Goal: Navigation & Orientation: Understand site structure

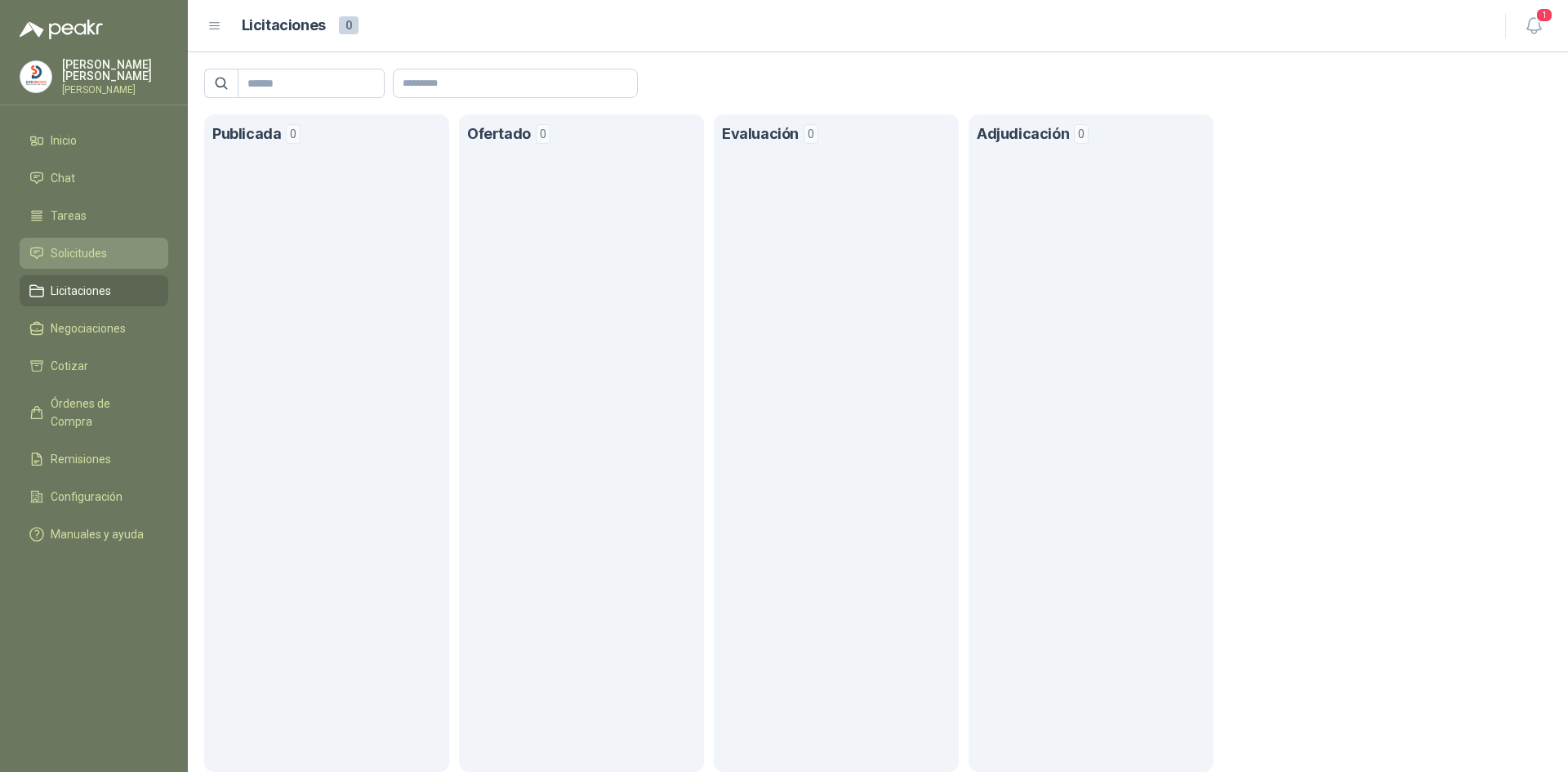
click at [100, 253] on span "Solicitudes" at bounding box center [78, 253] width 56 height 18
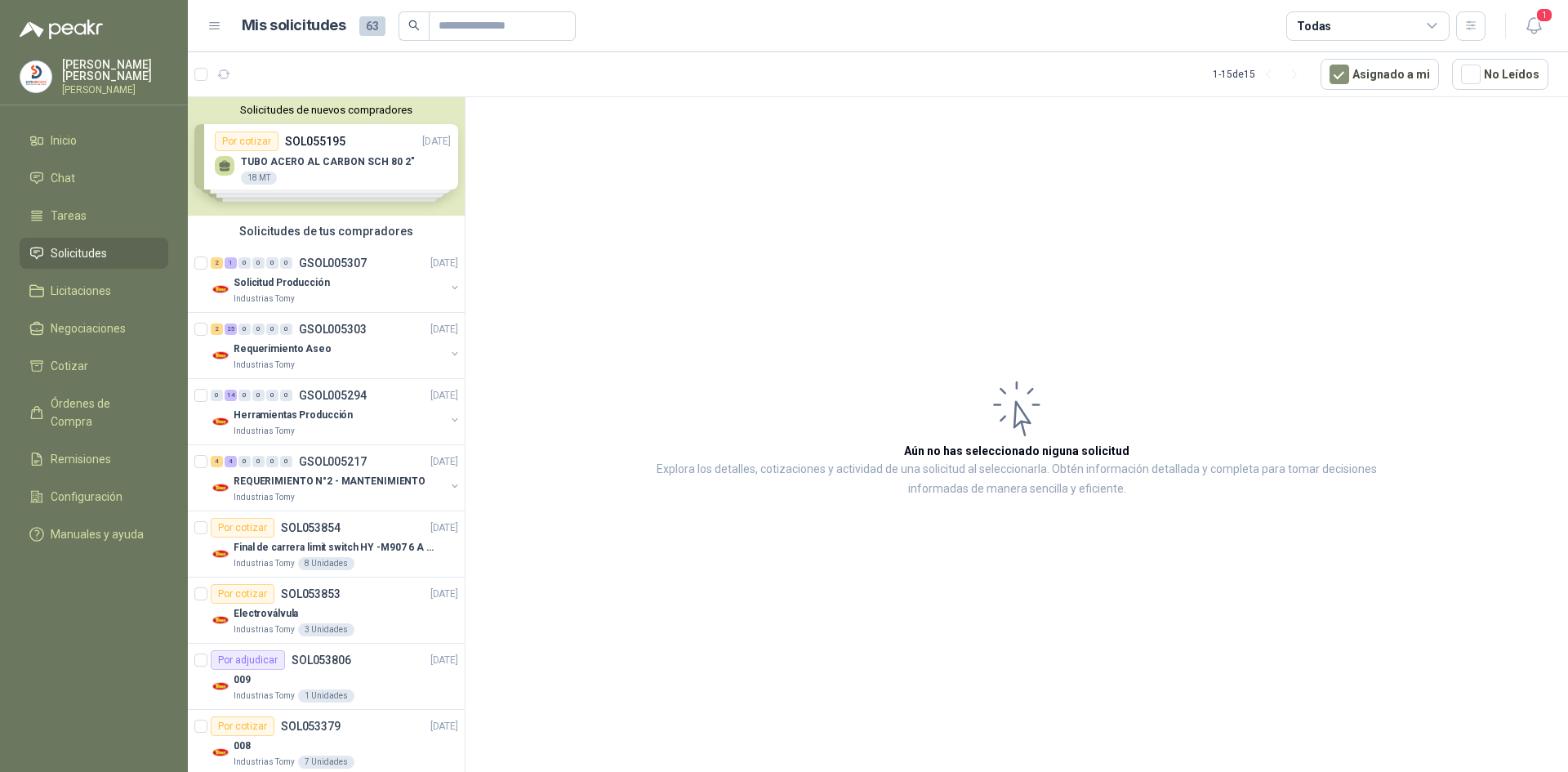
click at [77, 244] on span "Solicitudes" at bounding box center [78, 253] width 56 height 18
click at [77, 176] on li "Chat" at bounding box center [94, 178] width 129 height 18
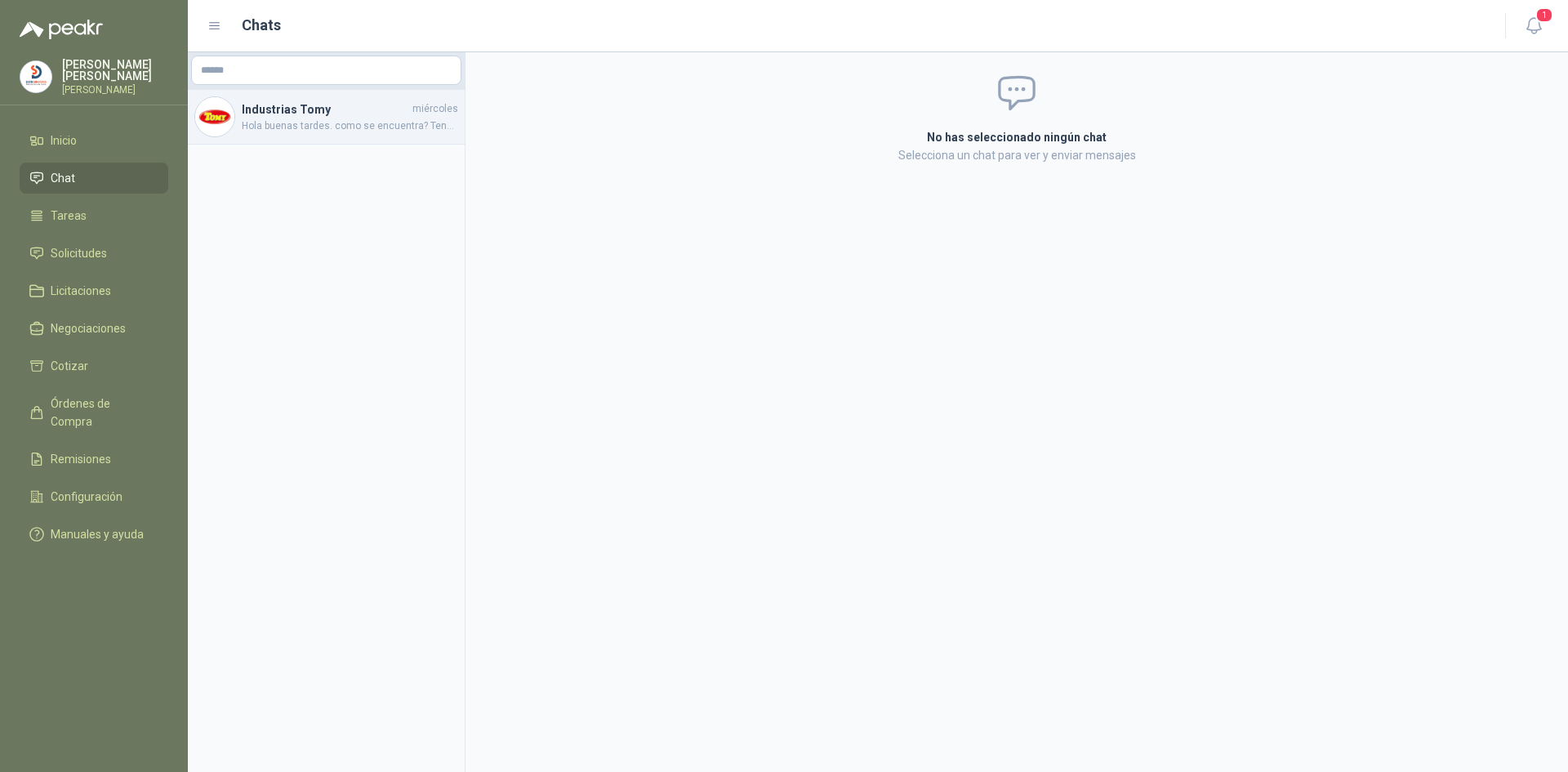
click at [332, 106] on h4 "Industrias Tomy" at bounding box center [325, 110] width 168 height 18
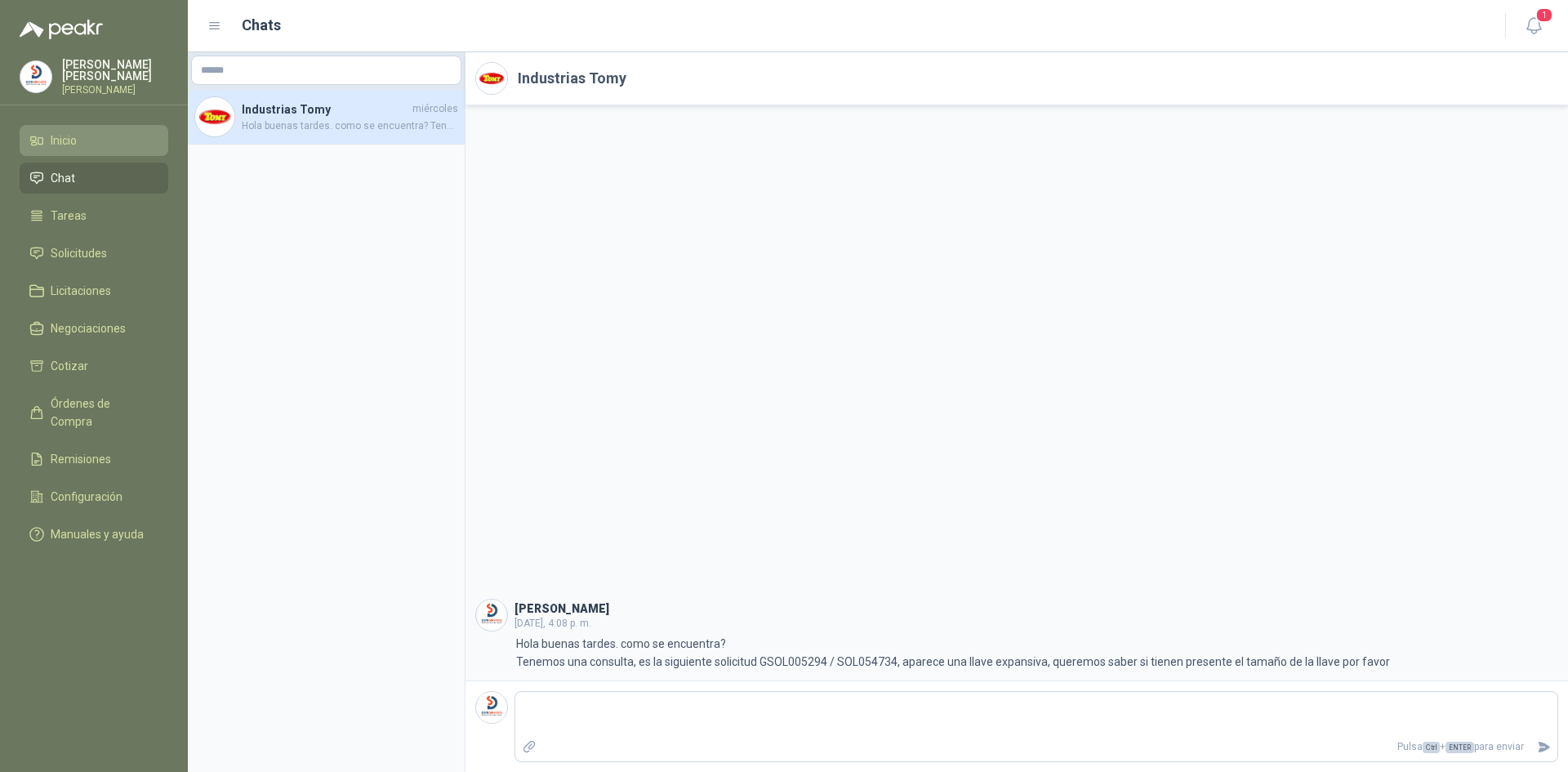
click at [78, 139] on li "Inicio" at bounding box center [94, 140] width 129 height 18
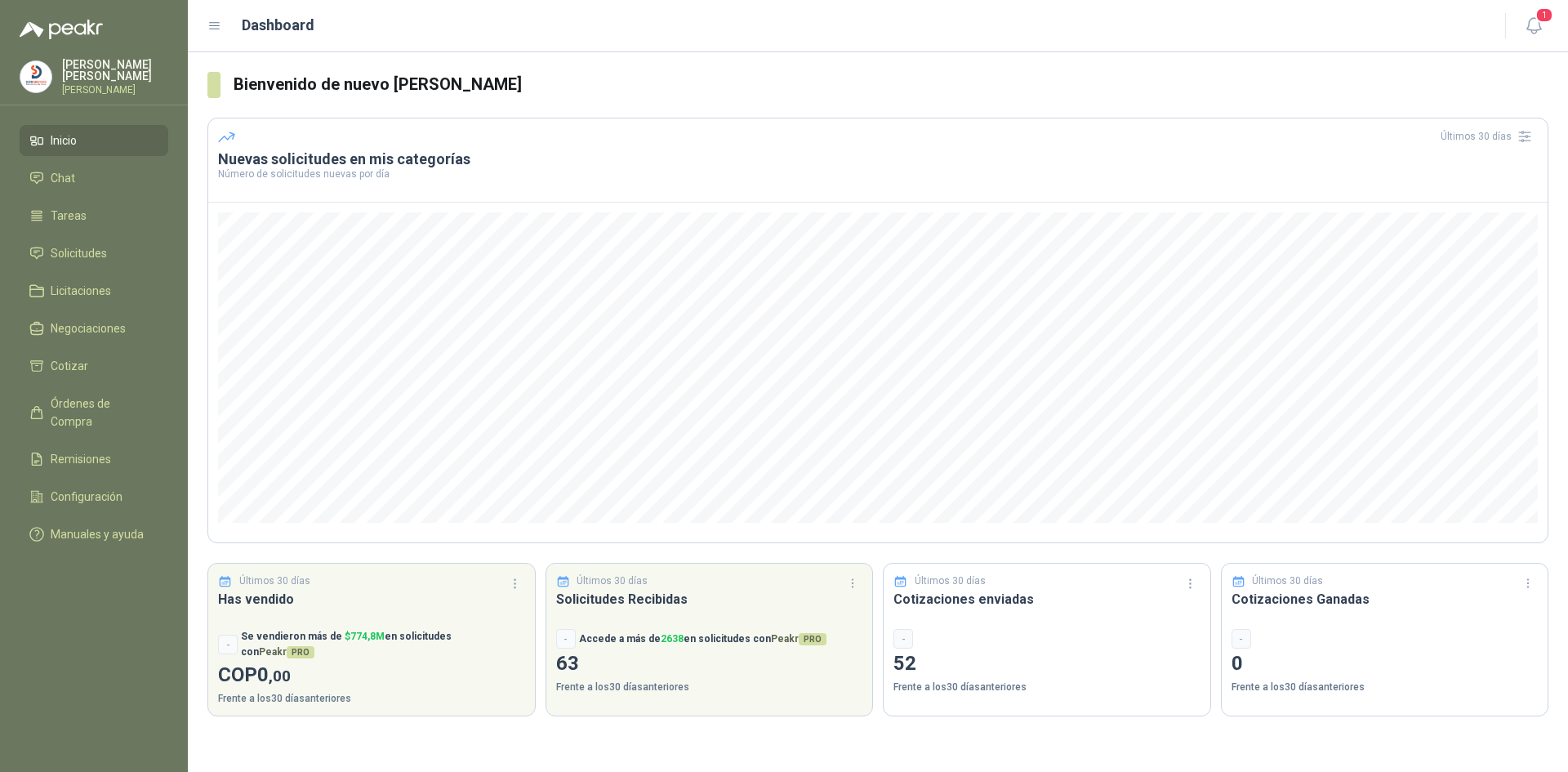
click at [81, 140] on li "Inicio" at bounding box center [94, 140] width 129 height 18
click at [70, 169] on span "Chat" at bounding box center [62, 178] width 24 height 18
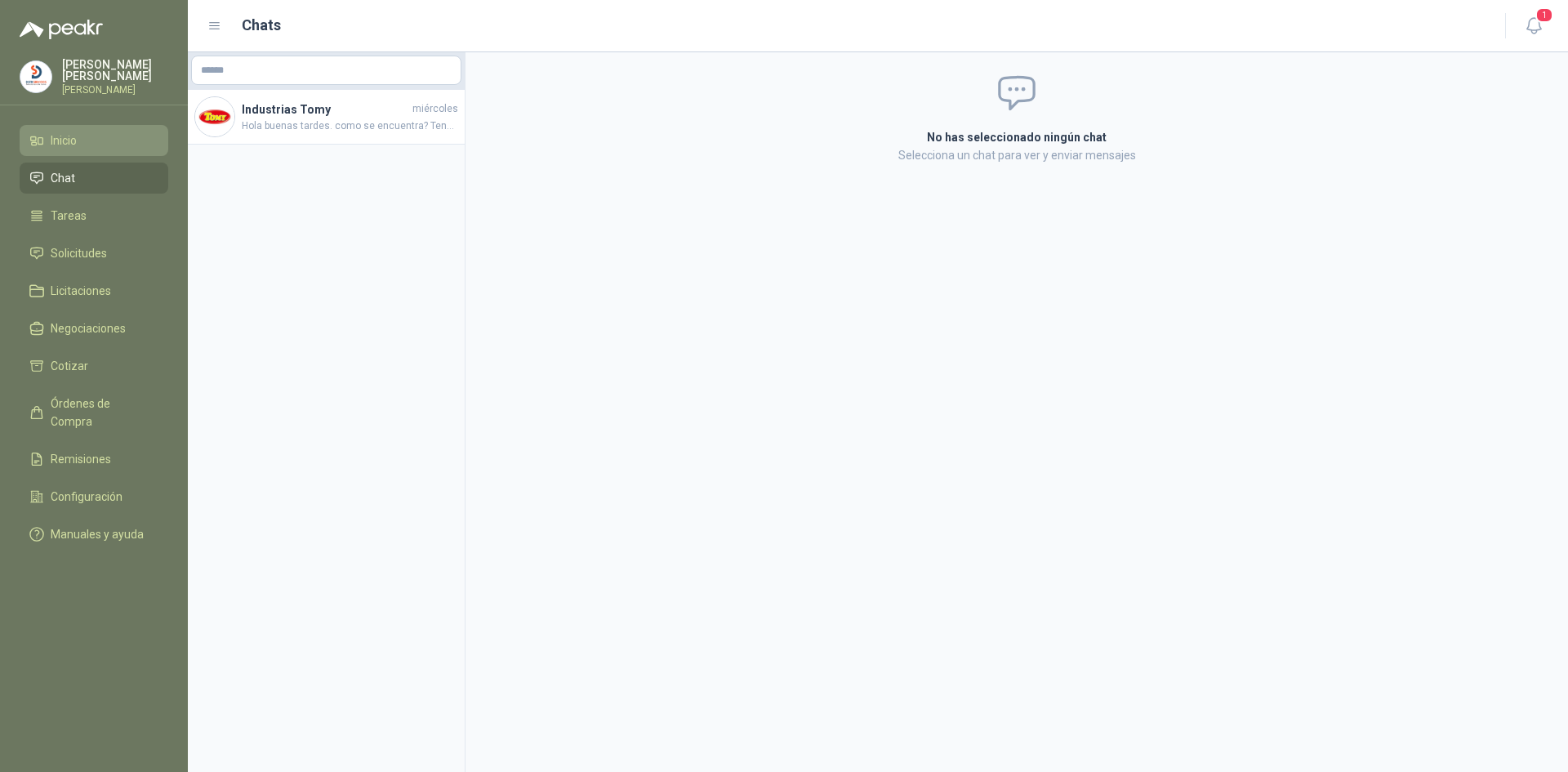
click at [67, 126] on link "Inicio" at bounding box center [94, 140] width 149 height 31
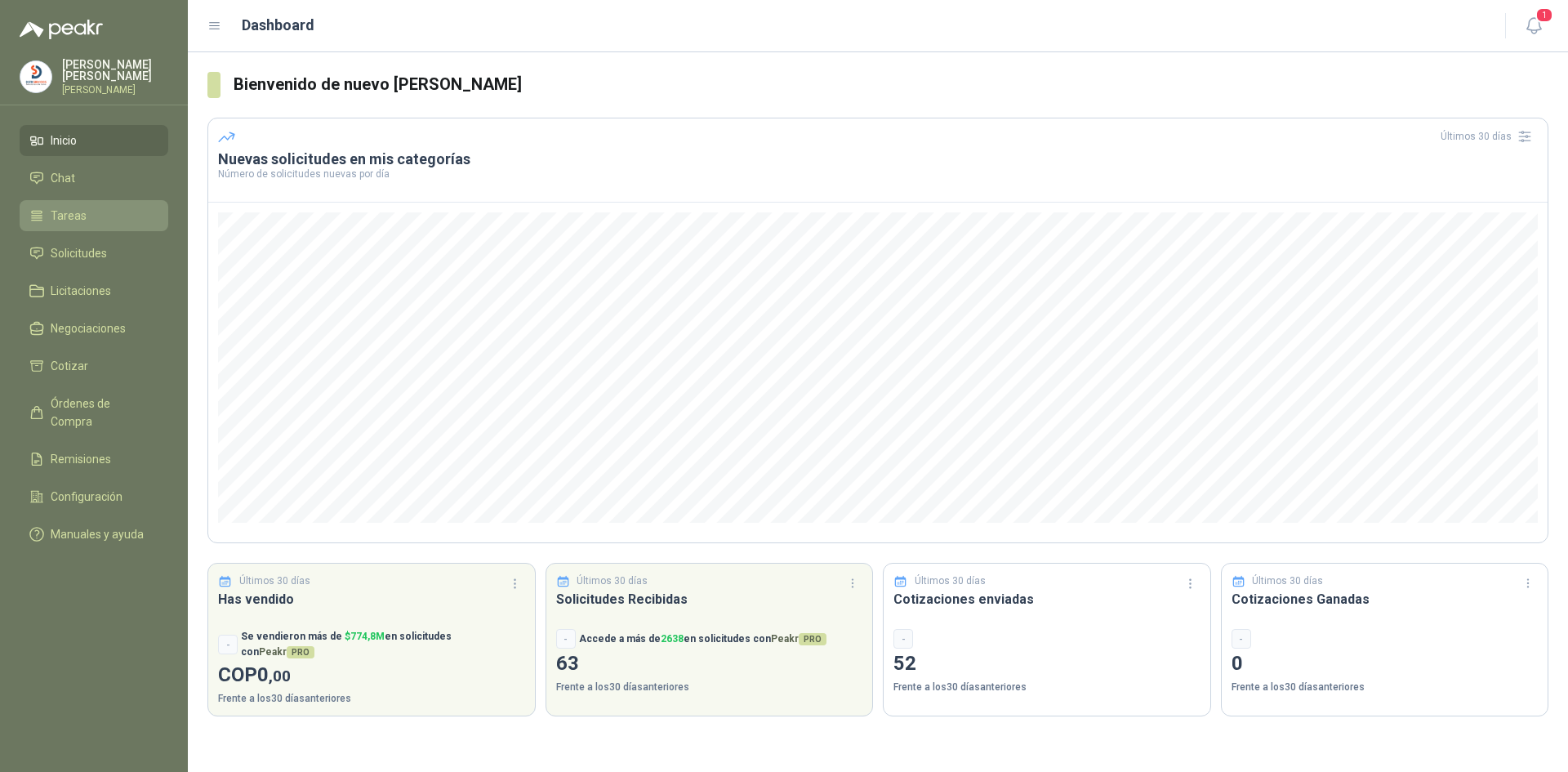
click at [70, 207] on span "Tareas" at bounding box center [69, 216] width 36 height 18
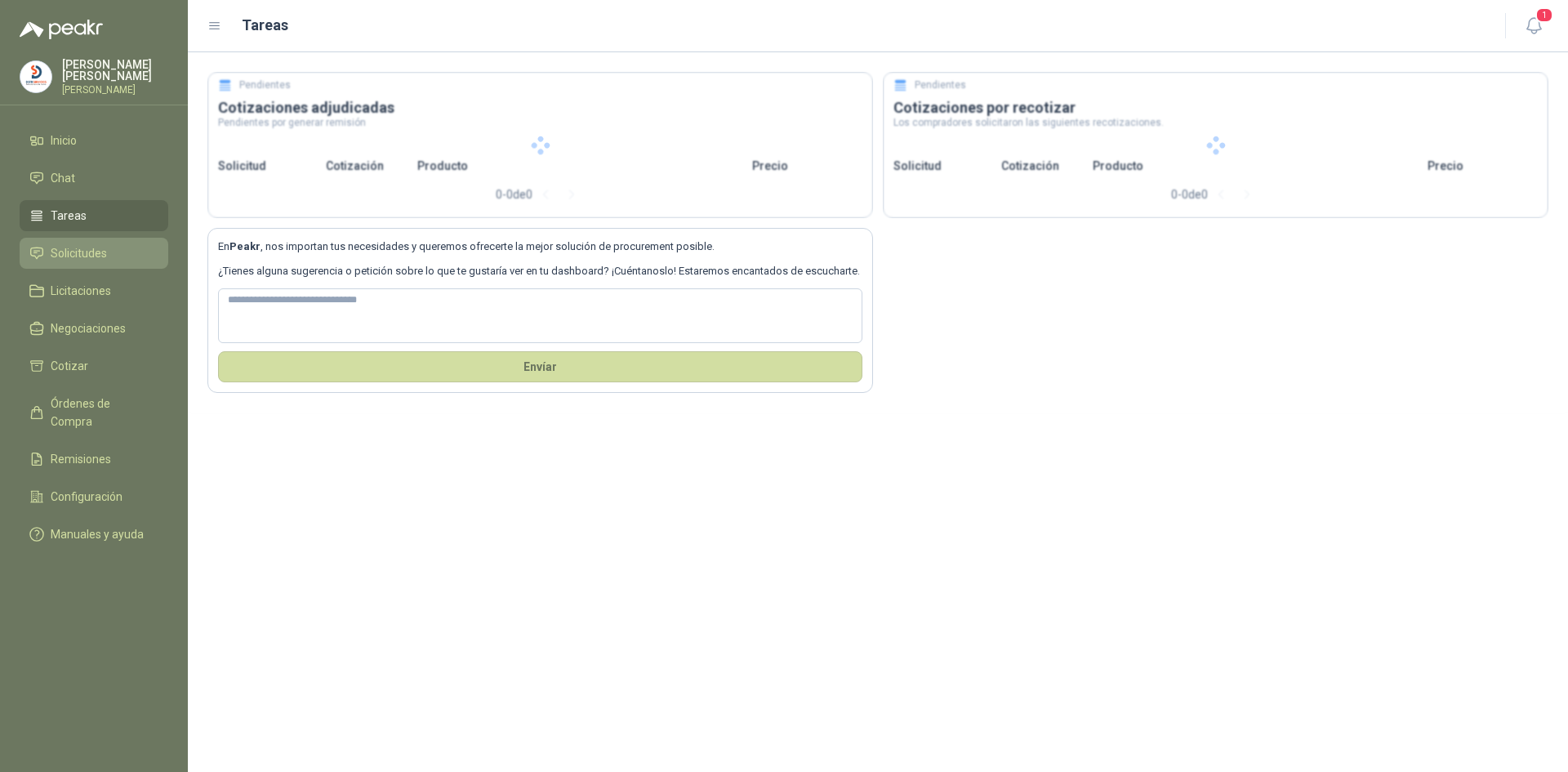
click at [91, 238] on link "Solicitudes" at bounding box center [94, 253] width 149 height 31
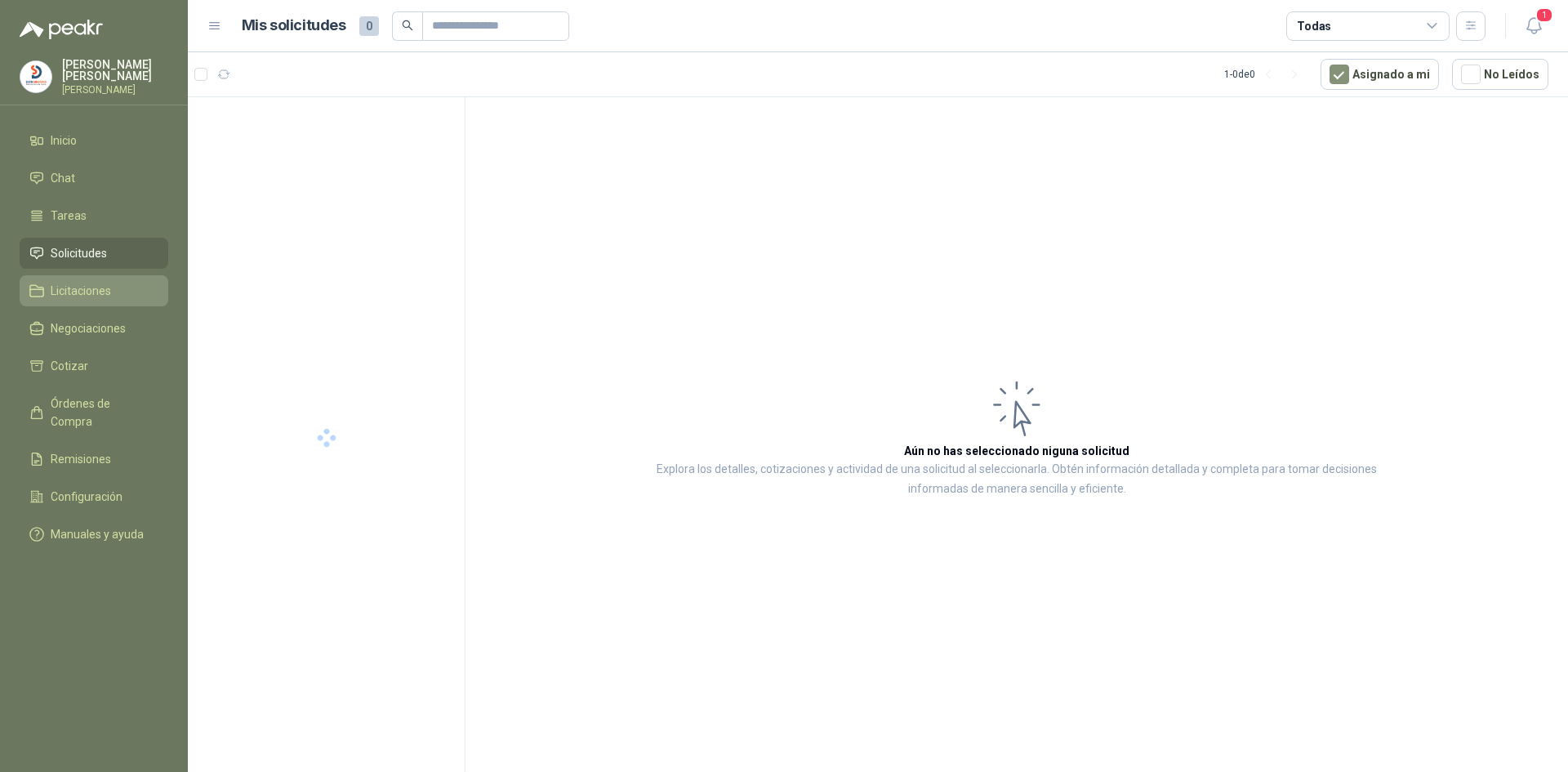
click at [90, 277] on link "Licitaciones" at bounding box center [94, 291] width 149 height 31
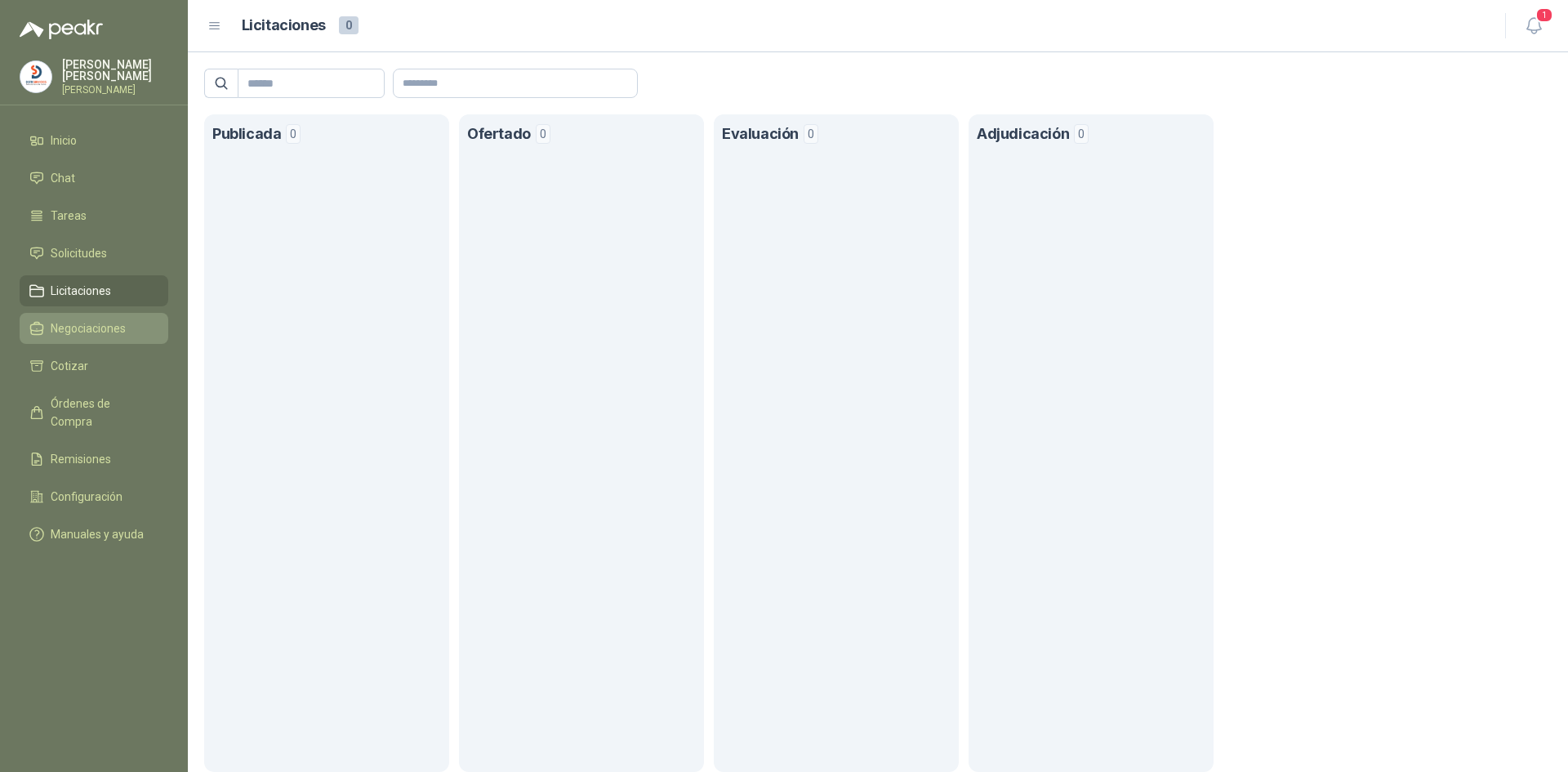
click at [85, 324] on span "Negociaciones" at bounding box center [88, 328] width 75 height 18
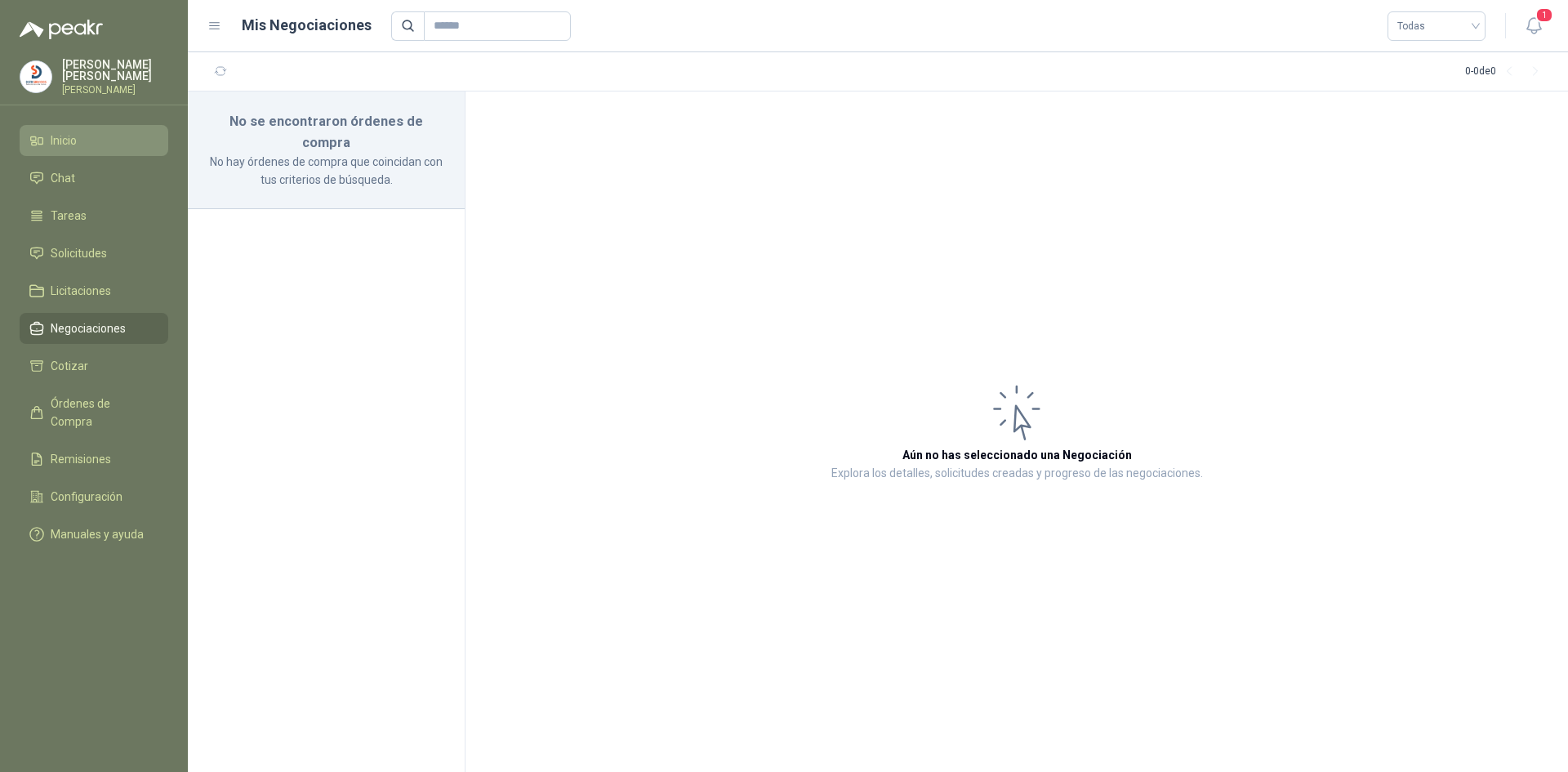
click at [58, 141] on span "Inicio" at bounding box center [63, 140] width 26 height 18
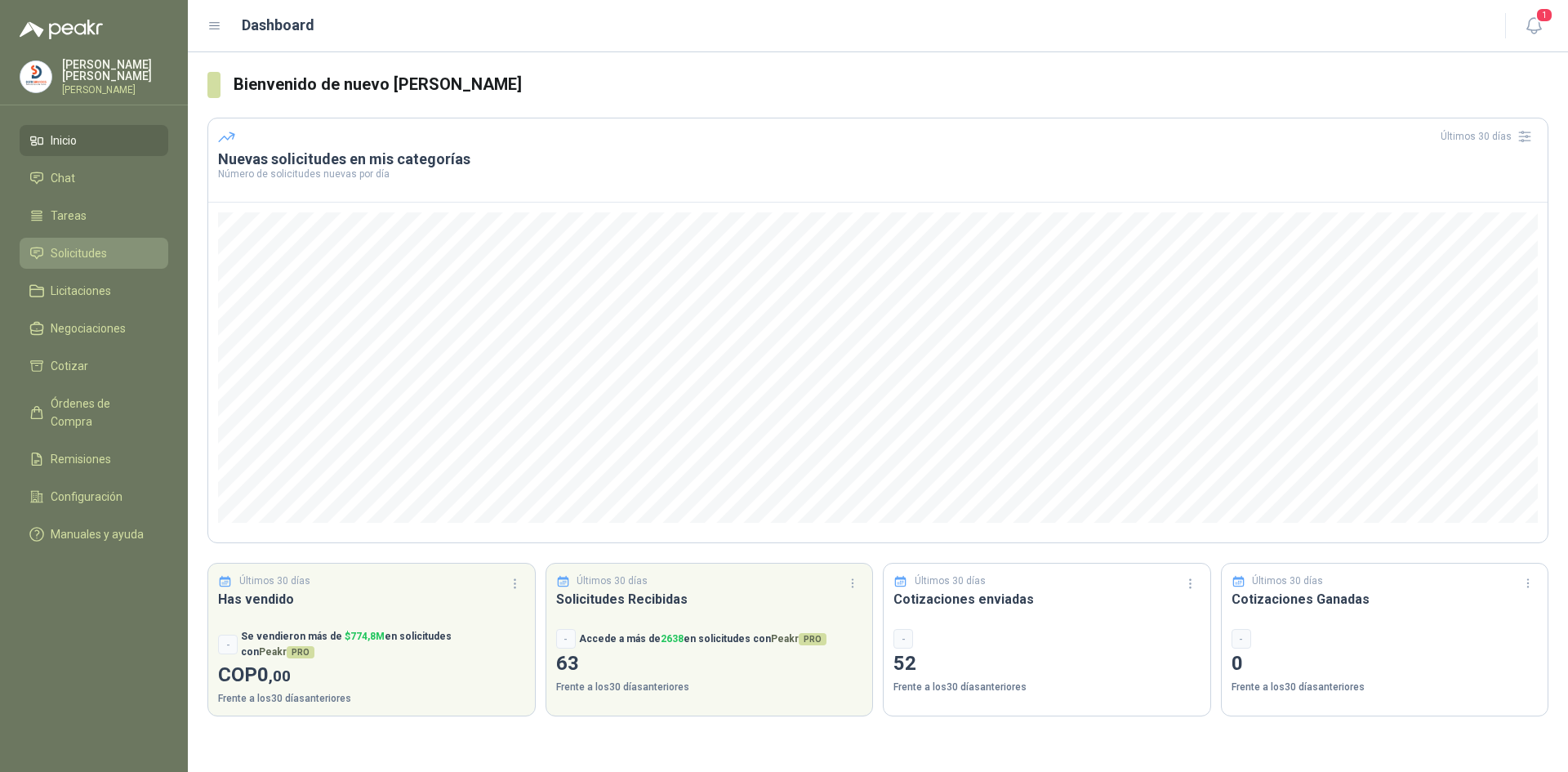
click at [64, 249] on span "Solicitudes" at bounding box center [78, 253] width 56 height 18
